Goal: Task Accomplishment & Management: Complete application form

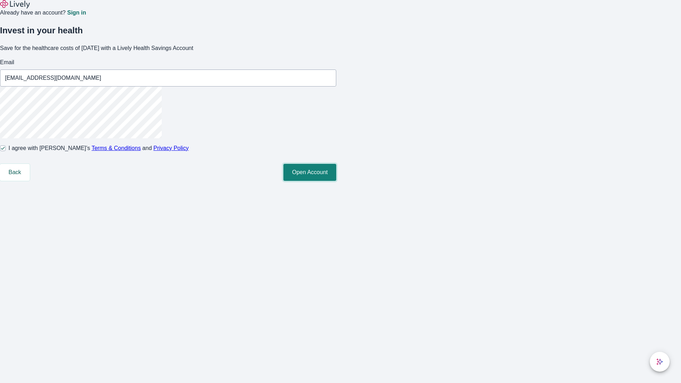
click at [336, 181] on button "Open Account" at bounding box center [309, 172] width 53 height 17
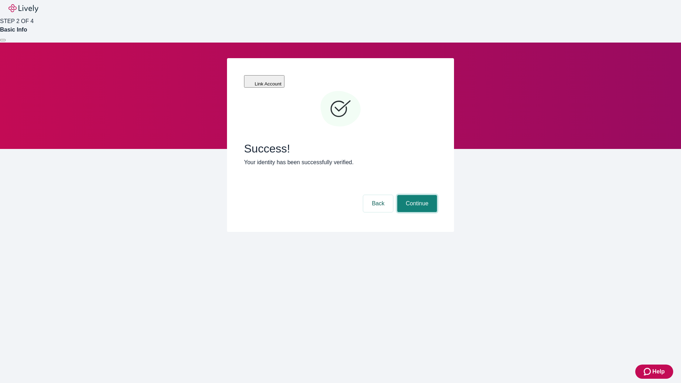
click at [416, 195] on button "Continue" at bounding box center [417, 203] width 40 height 17
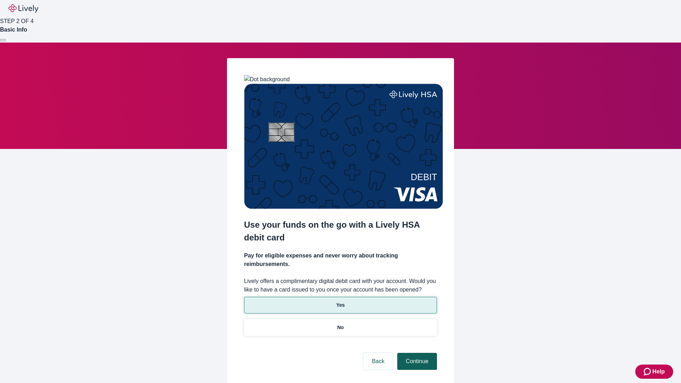
click at [340, 302] on p "Yes" at bounding box center [340, 305] width 9 height 7
click at [416, 353] on button "Continue" at bounding box center [417, 361] width 40 height 17
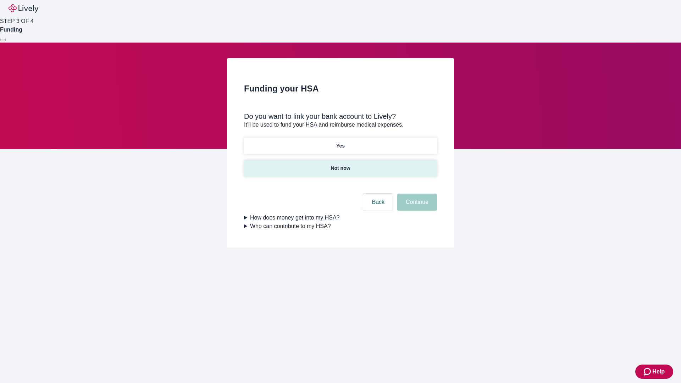
click at [340, 165] on p "Not now" at bounding box center [341, 168] width 20 height 7
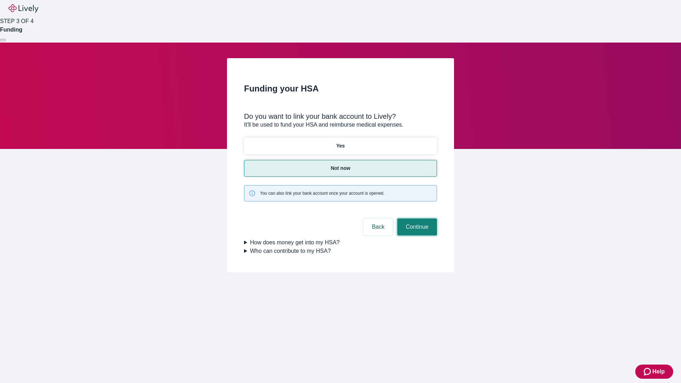
click at [416, 219] on button "Continue" at bounding box center [417, 227] width 40 height 17
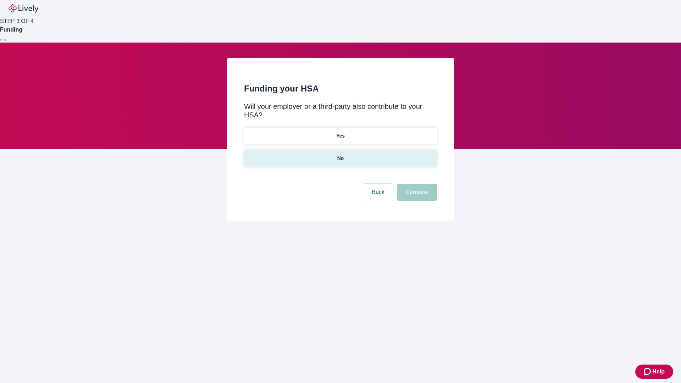
click at [340, 155] on p "No" at bounding box center [340, 158] width 7 height 7
click at [416, 184] on button "Continue" at bounding box center [417, 192] width 40 height 17
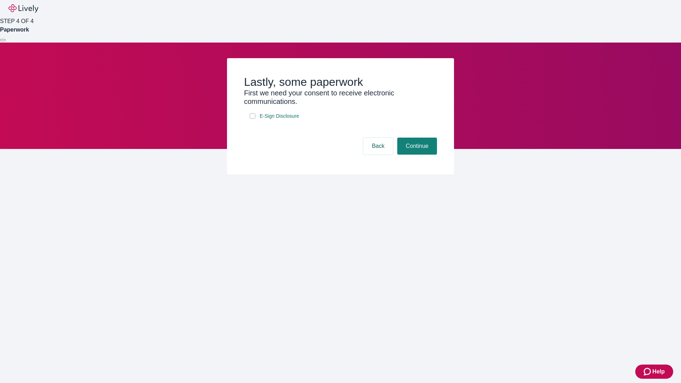
click at [253, 119] on input "E-Sign Disclosure" at bounding box center [253, 116] width 6 height 6
checkbox input "true"
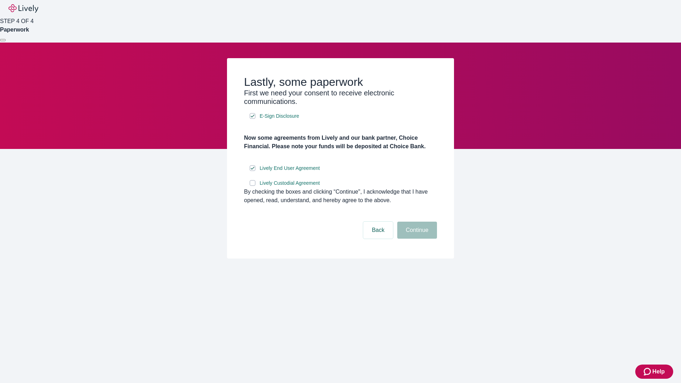
click at [253, 186] on input "Lively Custodial Agreement" at bounding box center [253, 183] width 6 height 6
checkbox input "true"
click at [416, 239] on button "Continue" at bounding box center [417, 230] width 40 height 17
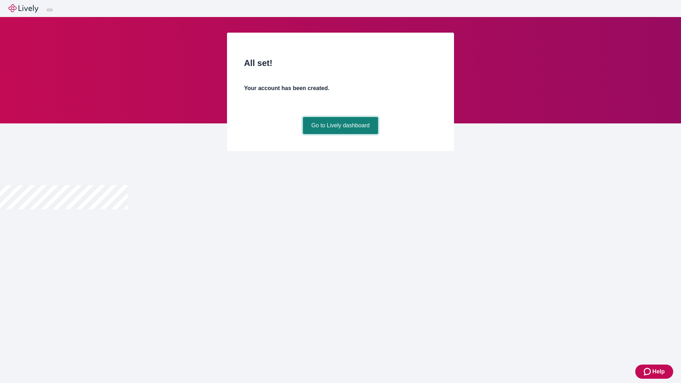
click at [340, 134] on link "Go to Lively dashboard" at bounding box center [341, 125] width 76 height 17
